Goal: Information Seeking & Learning: Check status

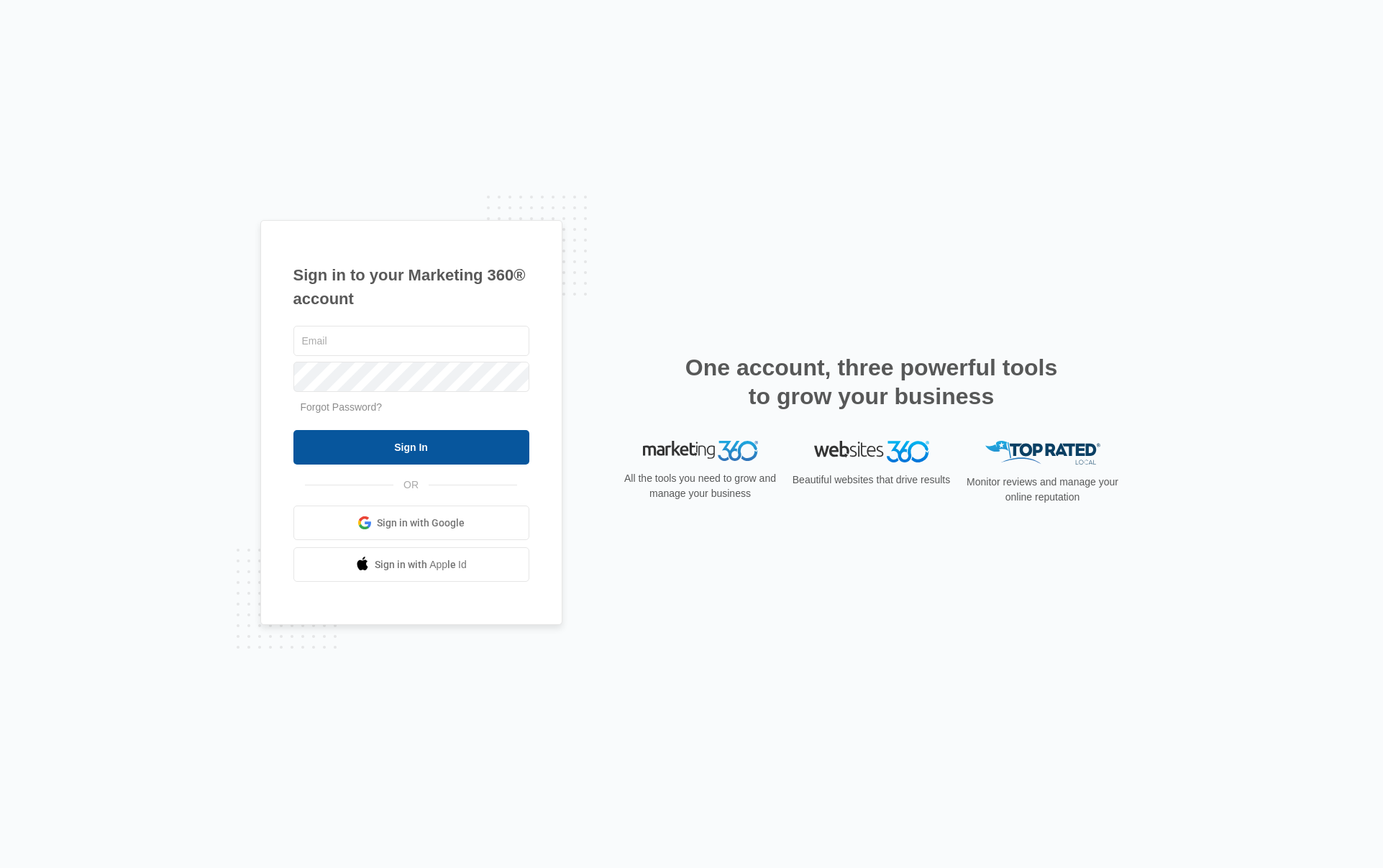
type input "[EMAIL_ADDRESS][DOMAIN_NAME]"
click at [331, 434] on input "Sign In" at bounding box center [411, 447] width 236 height 35
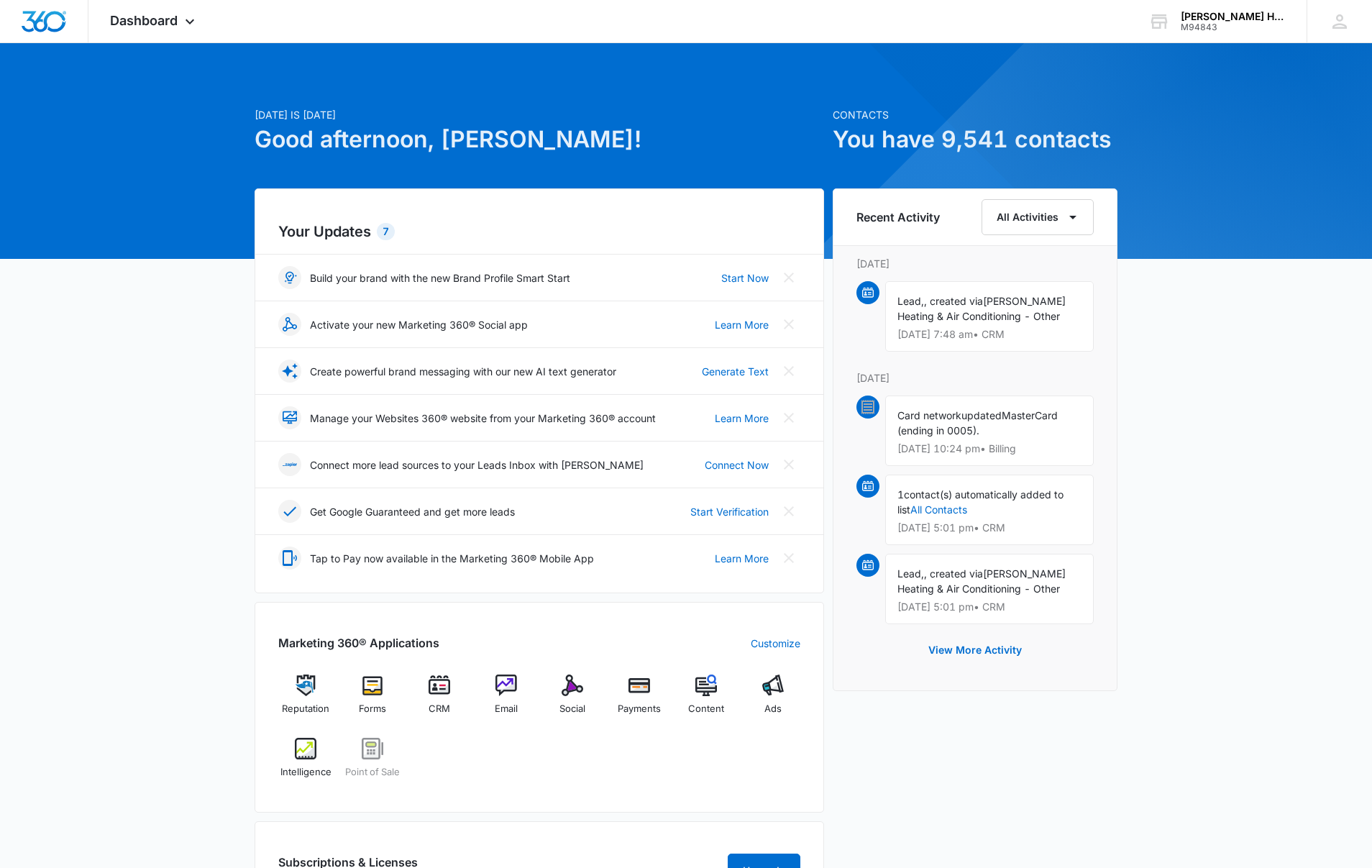
drag, startPoint x: 910, startPoint y: 449, endPoint x: 1047, endPoint y: 456, distance: 137.2
click at [1030, 456] on div "Card network updated MasterCard (ending in 0005). [DATE] 10:24 pm • Billing" at bounding box center [989, 430] width 208 height 71
click at [1175, 455] on div "[DATE] is [DATE] Good afternoon, [PERSON_NAME]! Contacts You have 9,541 contact…" at bounding box center [686, 670] width 1372 height 1217
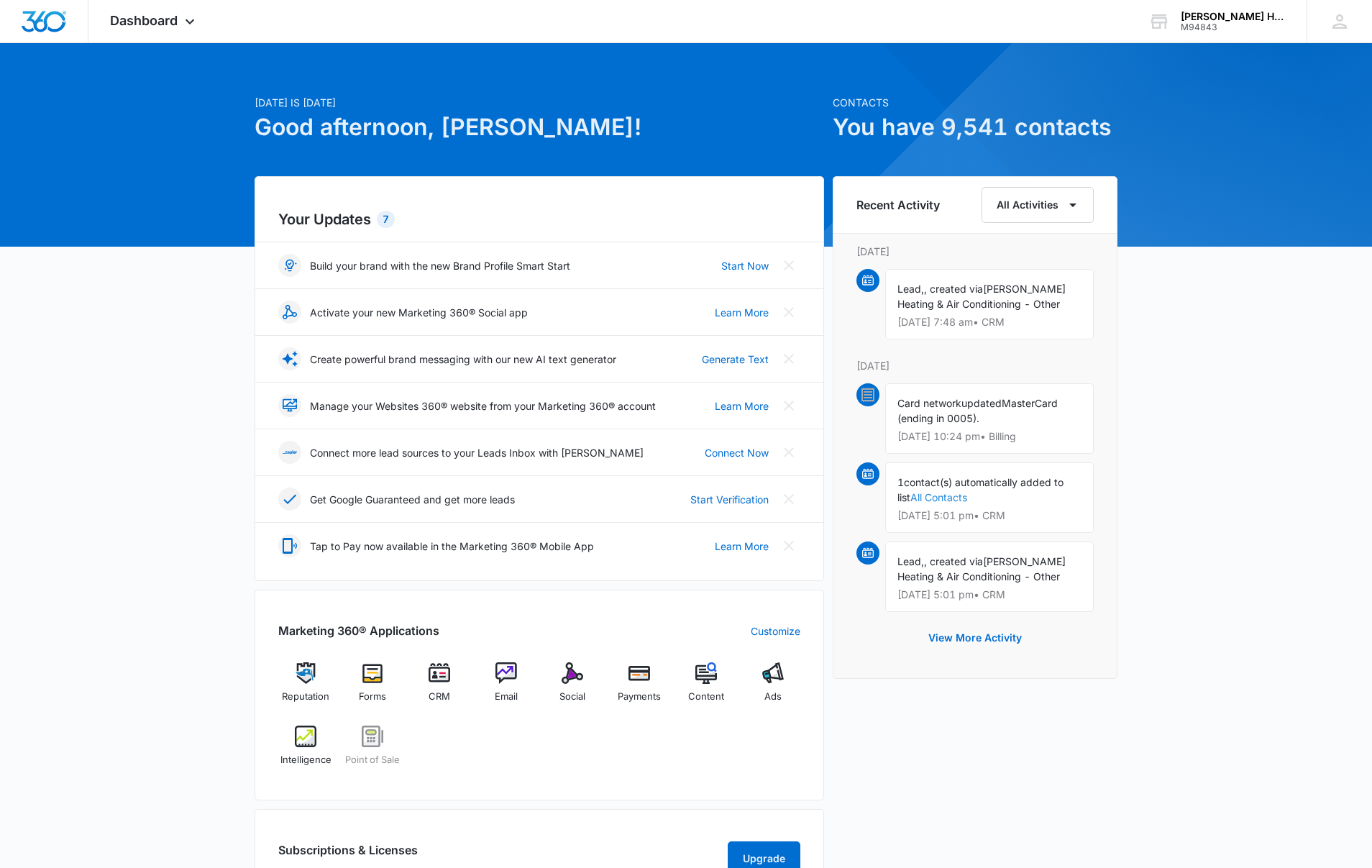
scroll to position [23, 0]
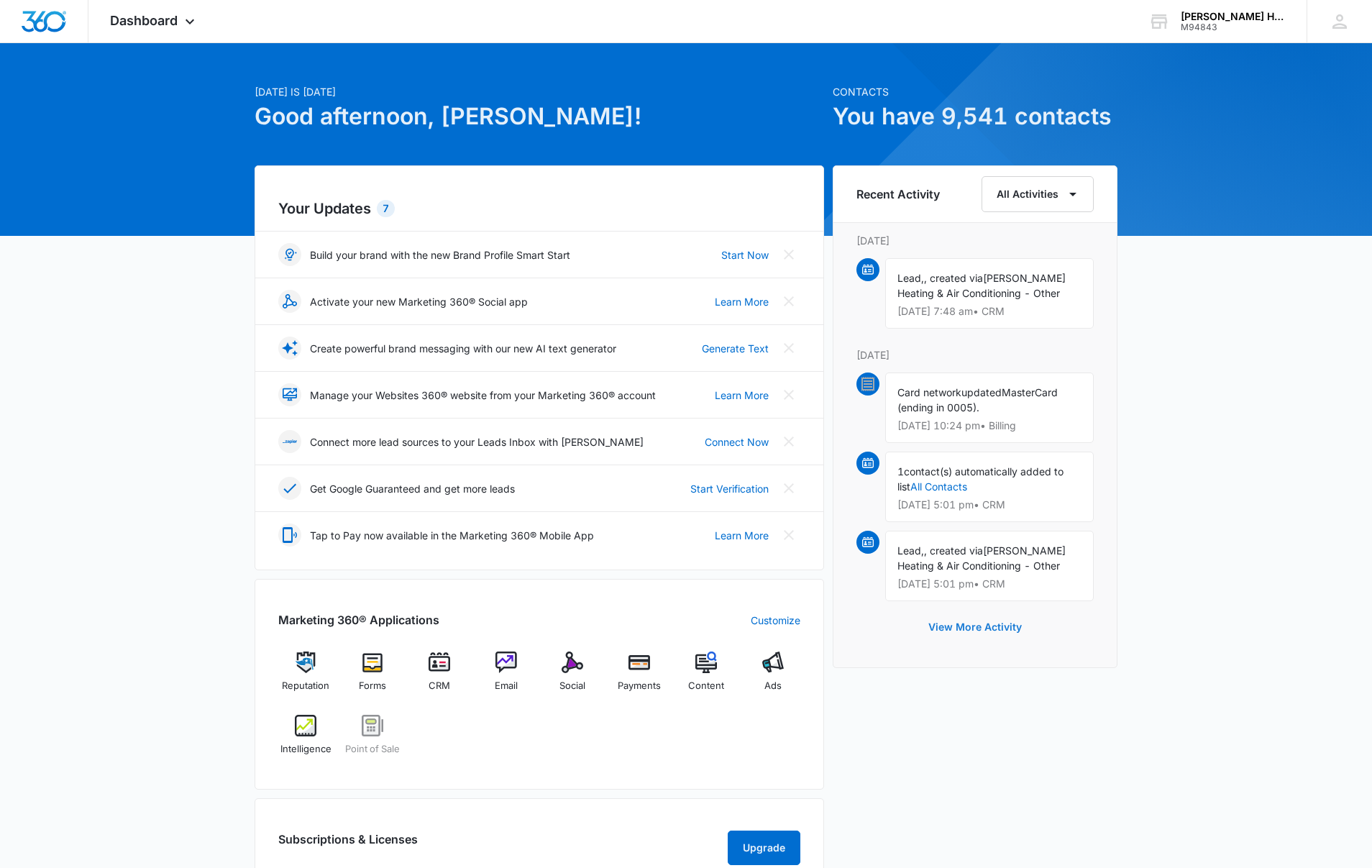
click at [942, 627] on button "View More Activity" at bounding box center [974, 627] width 122 height 35
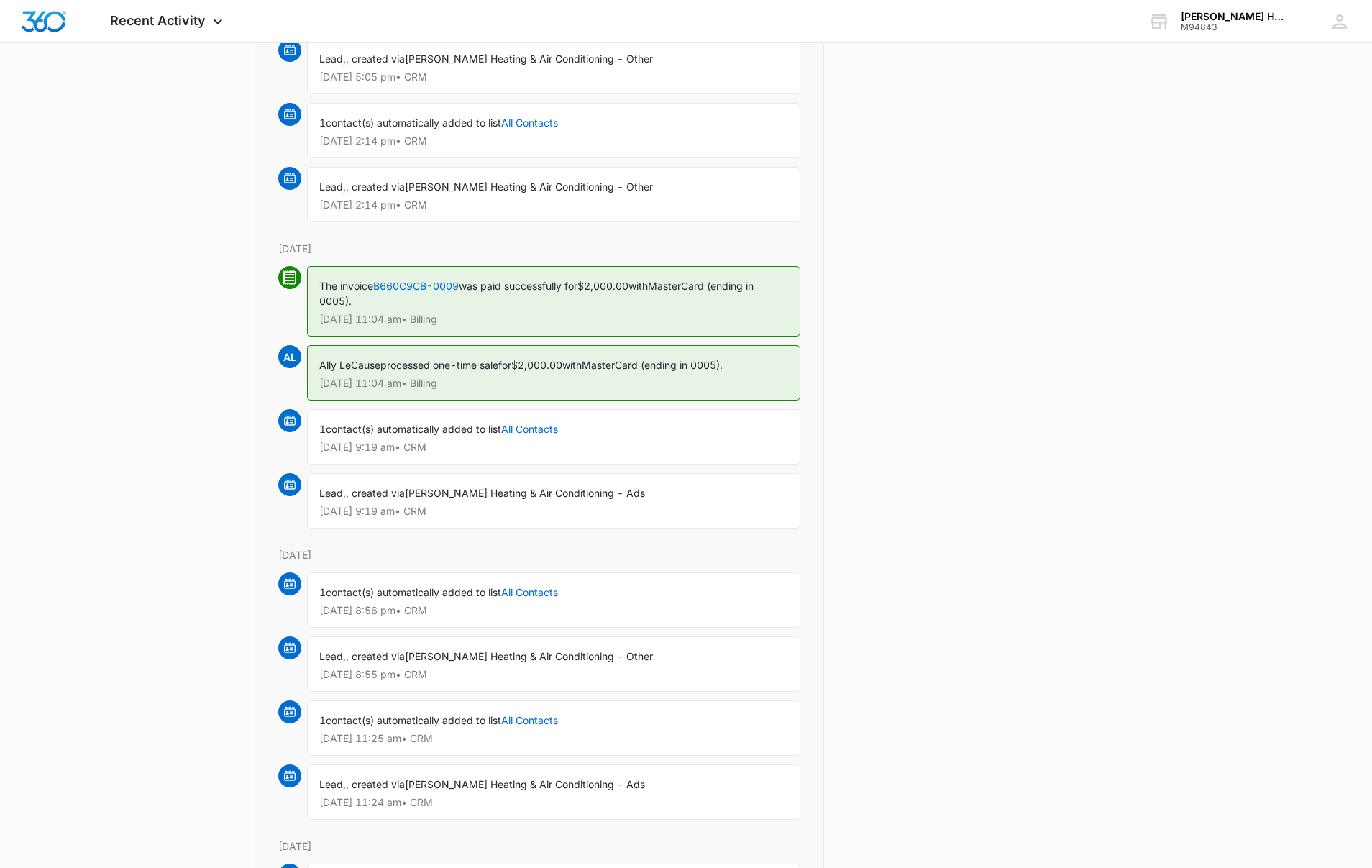
scroll to position [2243, 0]
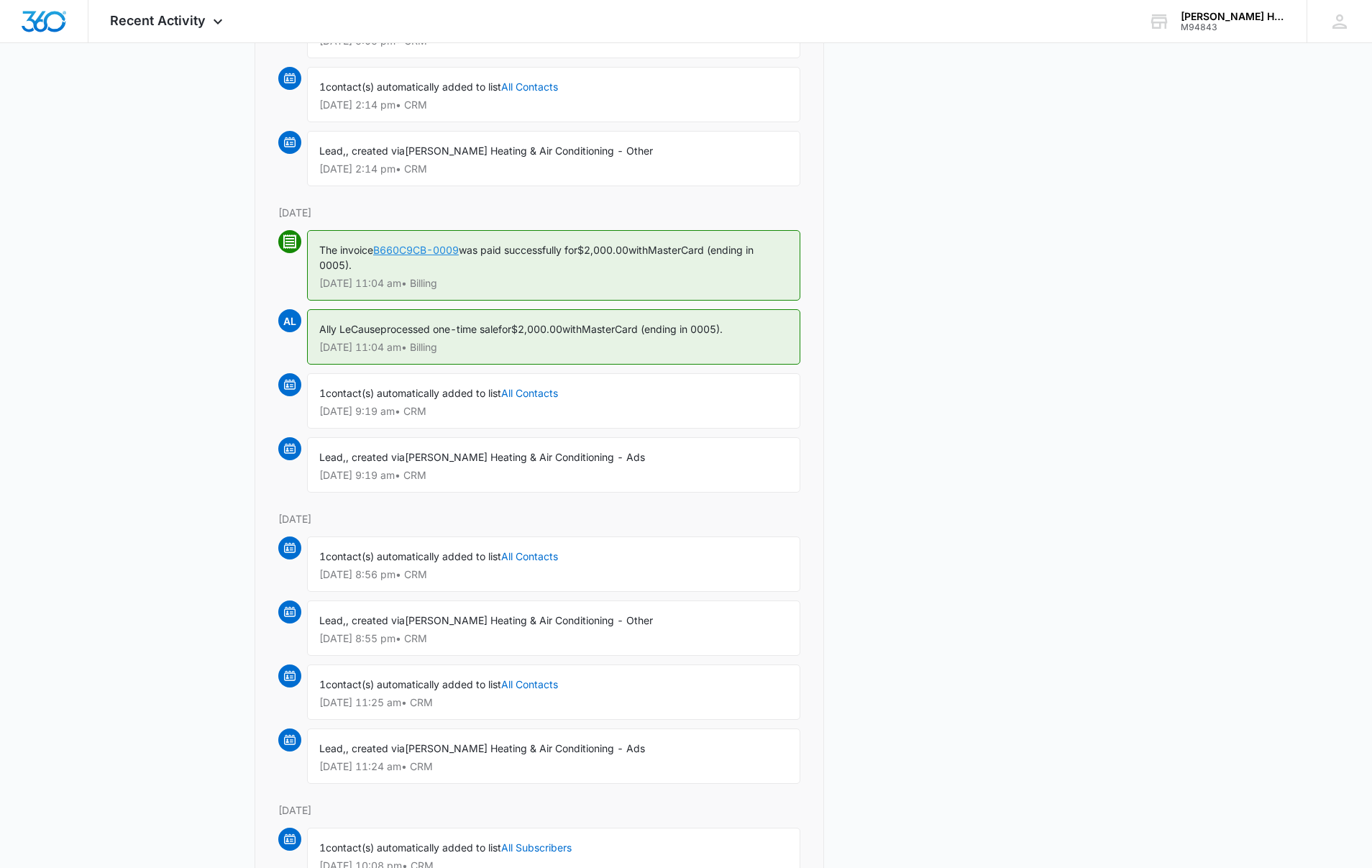
click at [396, 249] on link "B660C9CB-0009" at bounding box center [416, 250] width 85 height 12
click at [349, 331] on span "Ally LeCause" at bounding box center [350, 329] width 61 height 12
drag, startPoint x: 437, startPoint y: 329, endPoint x: 520, endPoint y: 330, distance: 83.0
click at [520, 330] on div "Ally LeCause processed one-time sale for $2,000.00 with MasterCard (ending in 0…" at bounding box center [554, 337] width 493 height 56
click at [729, 346] on p "Aug 29 at 11:04 am • Billing" at bounding box center [554, 347] width 469 height 10
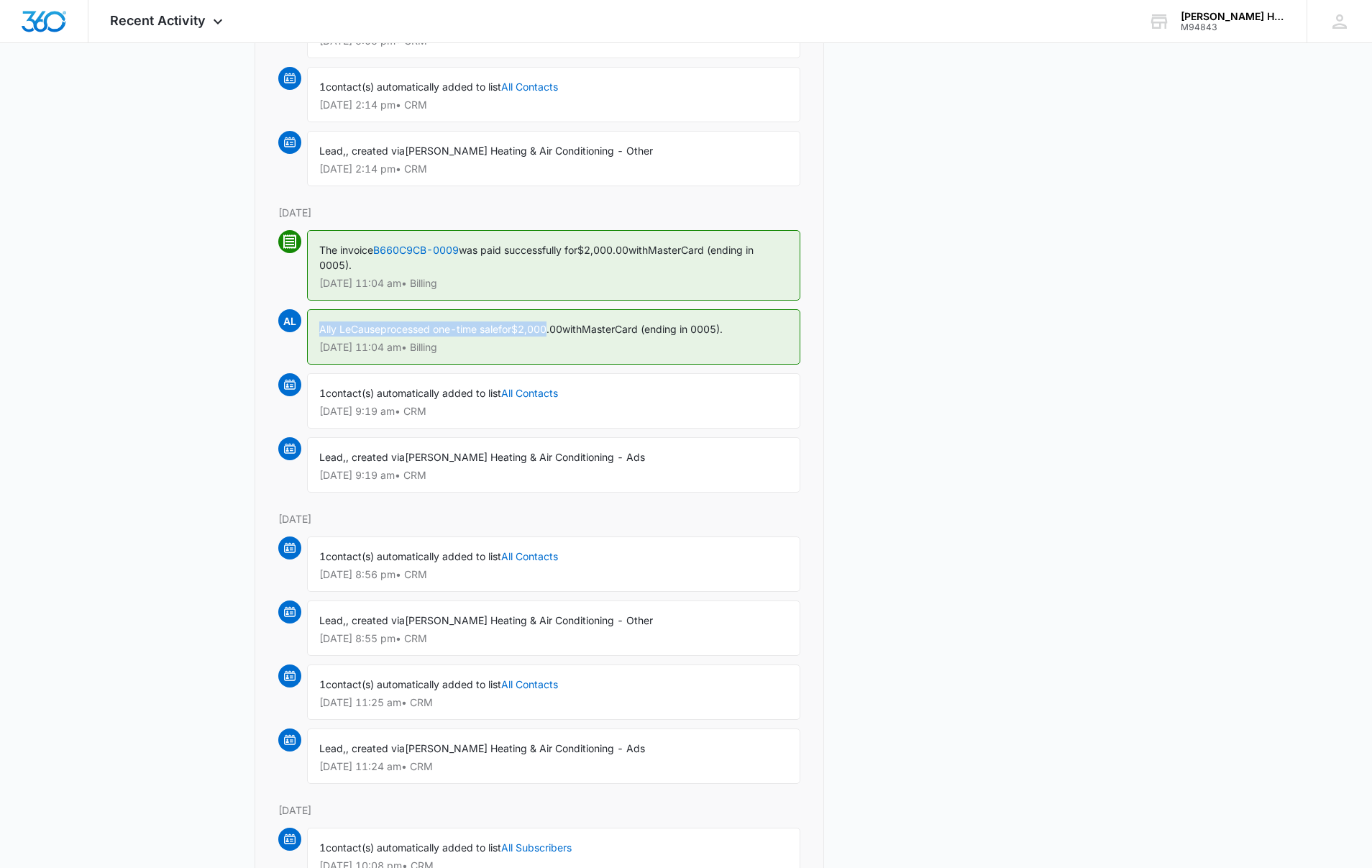
drag, startPoint x: 315, startPoint y: 329, endPoint x: 576, endPoint y: 334, distance: 261.0
click at [576, 334] on div "Ally LeCause processed one-time sale for $2,000.00 with MasterCard (ending in 0…" at bounding box center [554, 337] width 493 height 56
click at [777, 360] on div "Ally LeCause processed one-time sale for $2,000.00 with MasterCard (ending in 0…" at bounding box center [554, 337] width 493 height 56
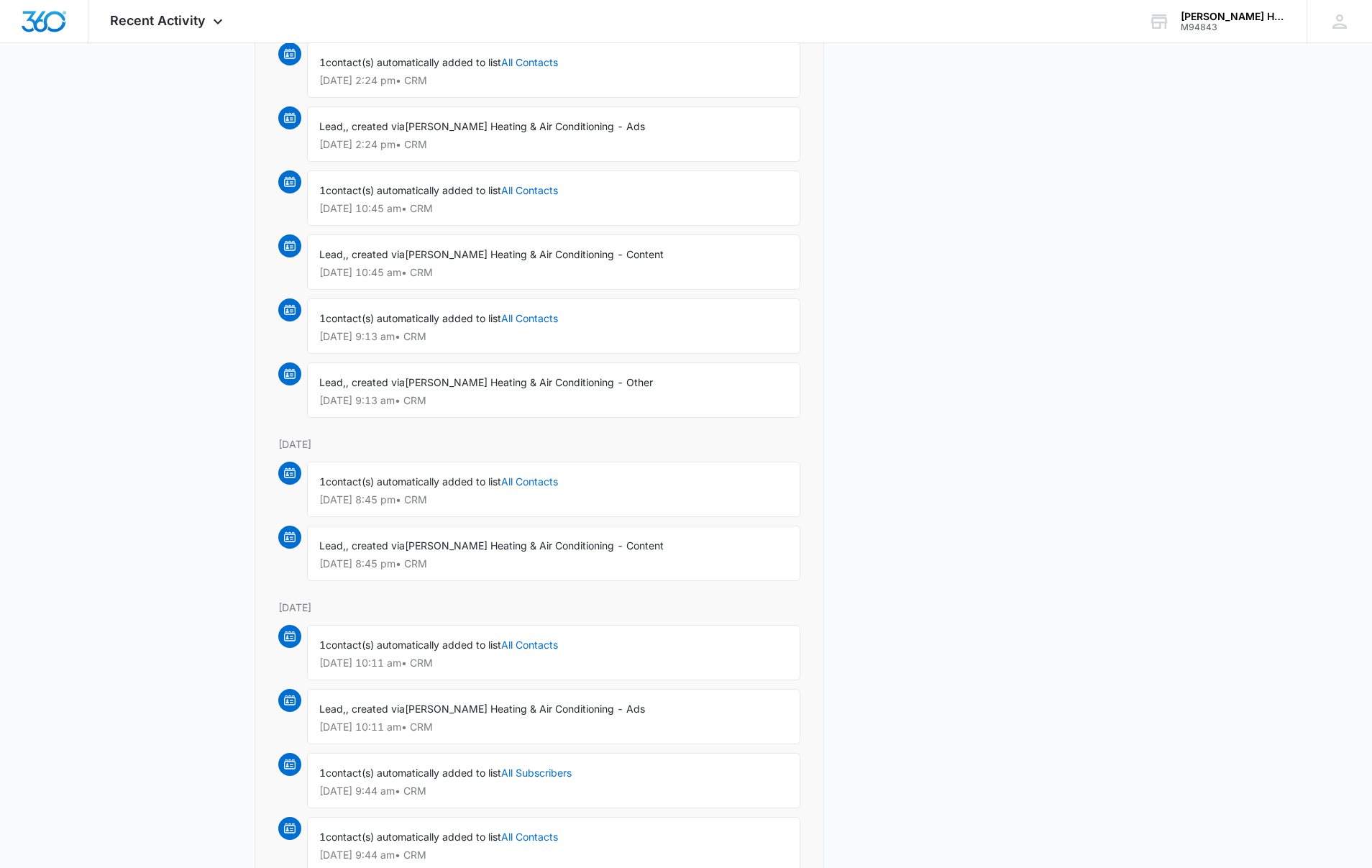
scroll to position [0, 0]
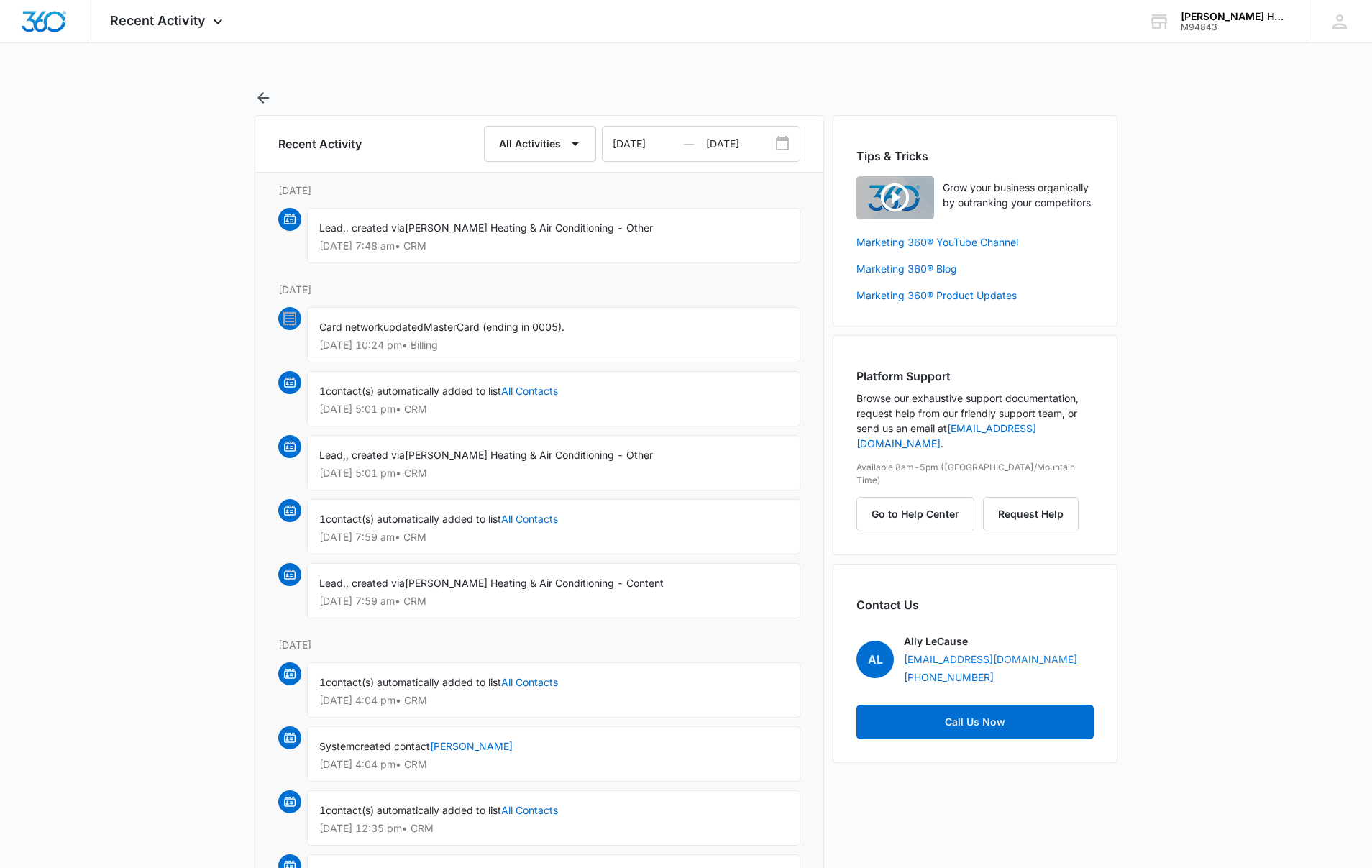
click at [947, 651] on link "ally.lecause@madwire.com" at bounding box center [990, 659] width 173 height 15
